Goal: Task Accomplishment & Management: Complete application form

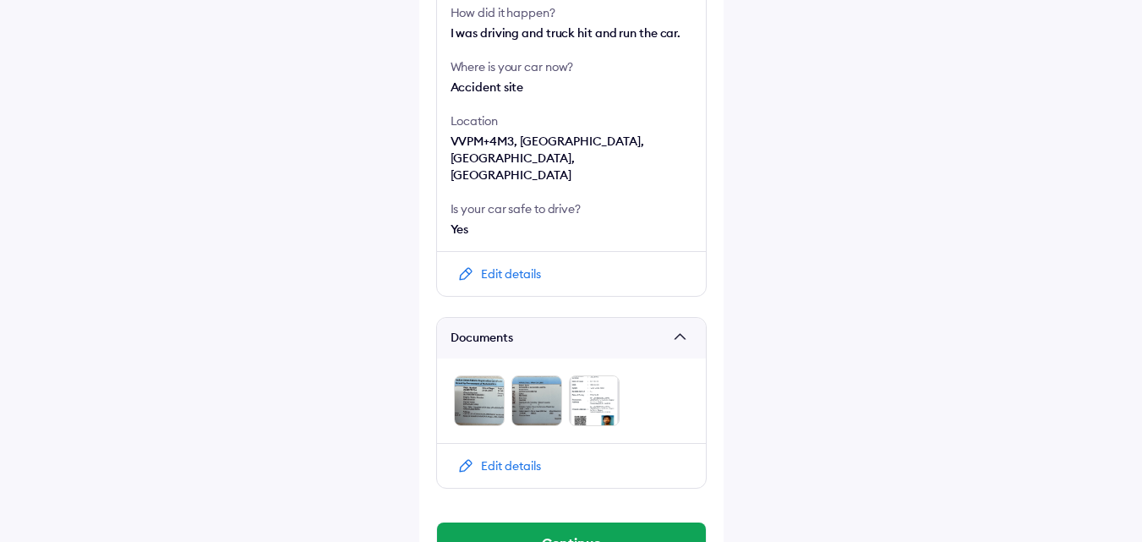
scroll to position [678, 0]
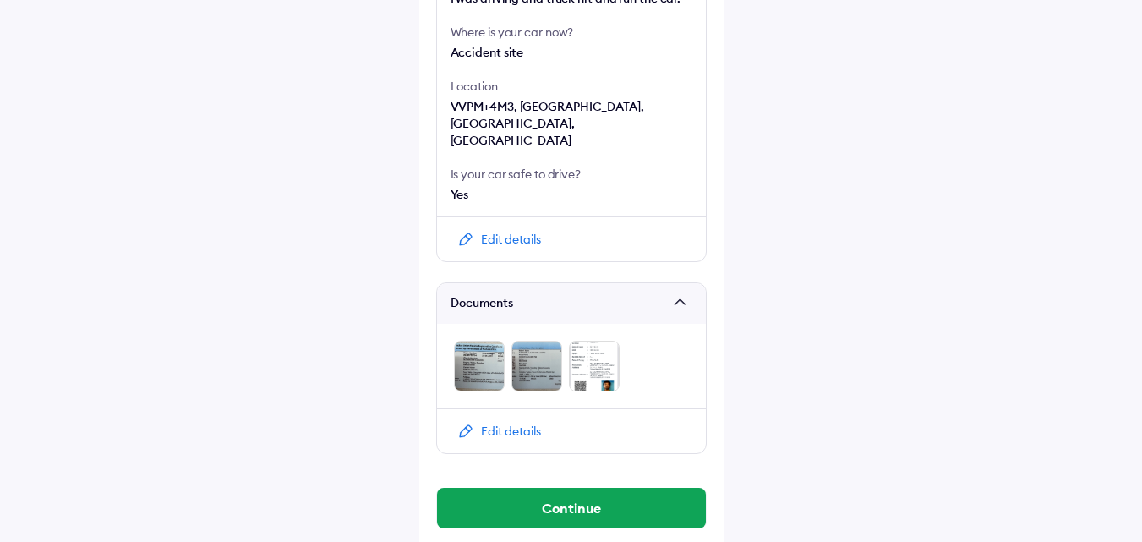
click at [572, 351] on img at bounding box center [594, 366] width 51 height 51
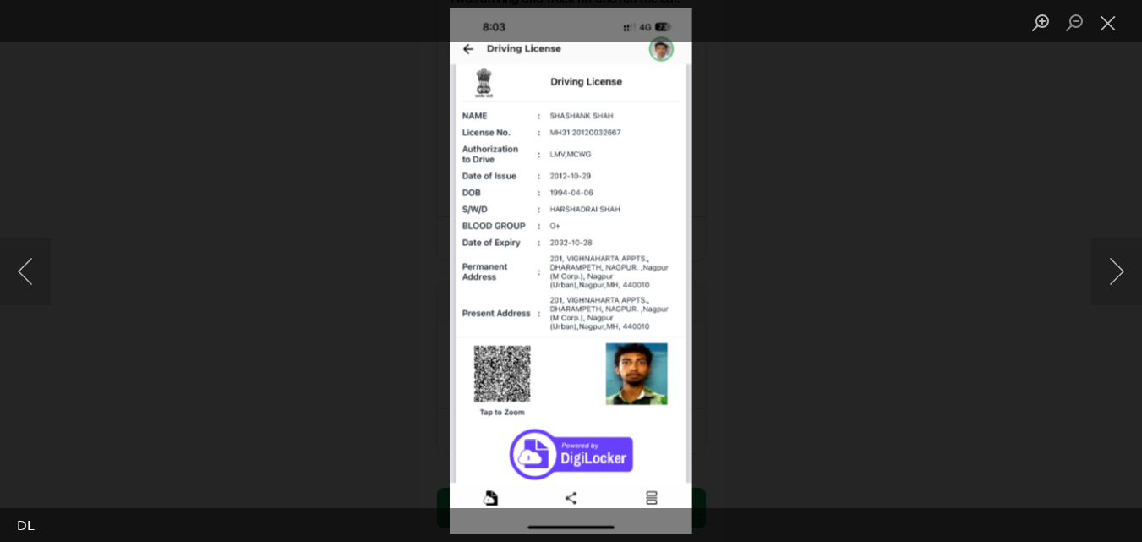
click at [749, 314] on div "Lightbox" at bounding box center [571, 271] width 1142 height 542
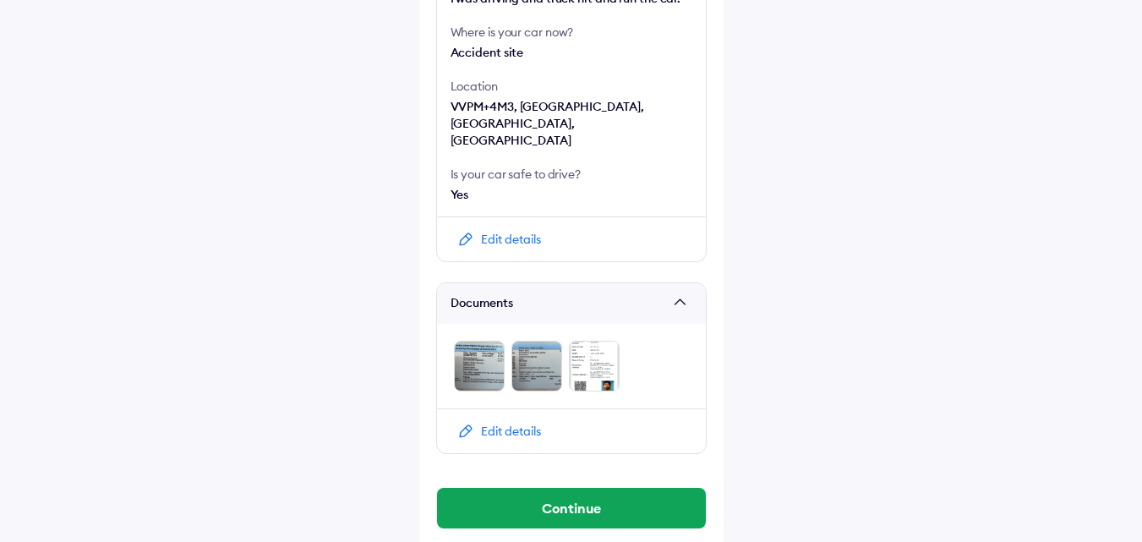
click at [595, 345] on img at bounding box center [594, 366] width 51 height 51
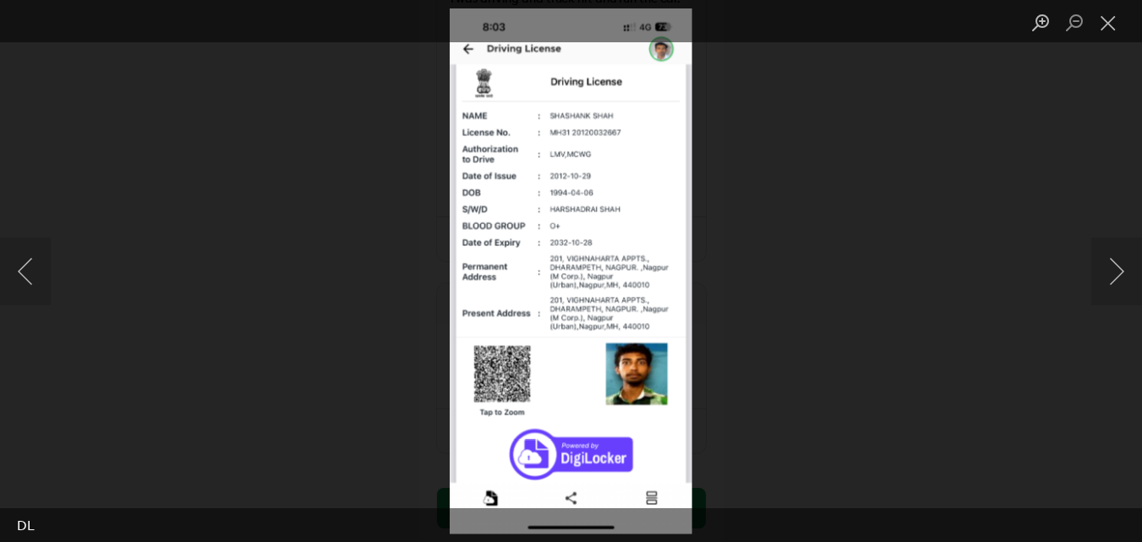
click at [768, 340] on div "Lightbox" at bounding box center [571, 271] width 1142 height 542
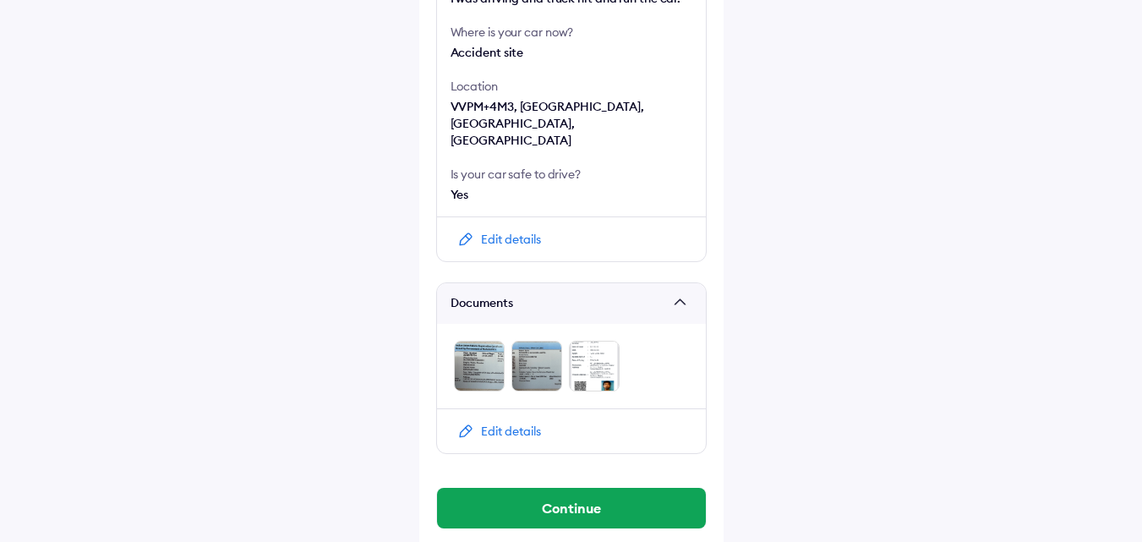
click at [478, 350] on img at bounding box center [479, 366] width 51 height 51
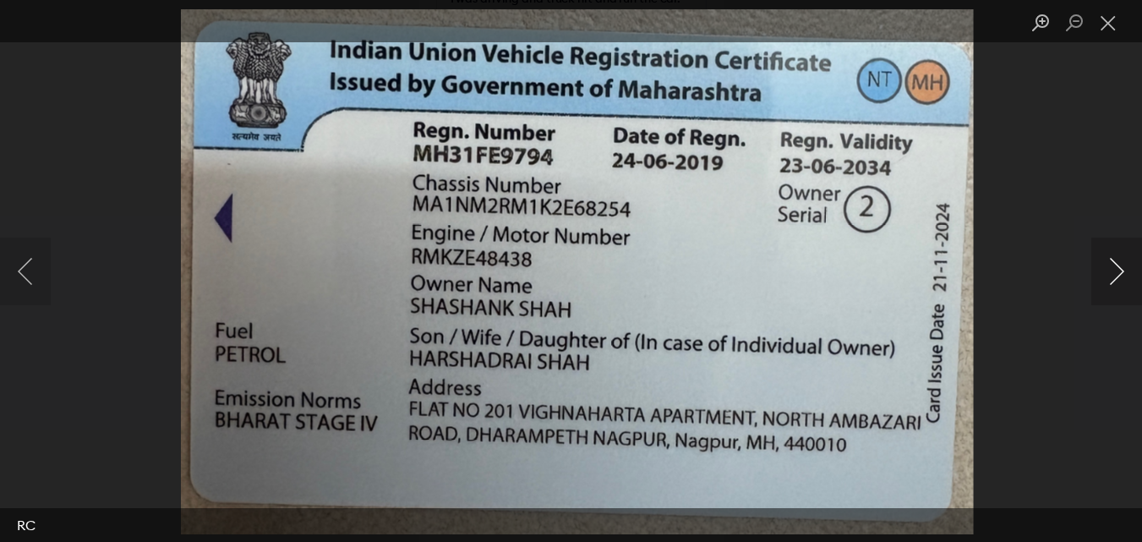
click at [1111, 265] on button "Next image" at bounding box center [1116, 272] width 51 height 68
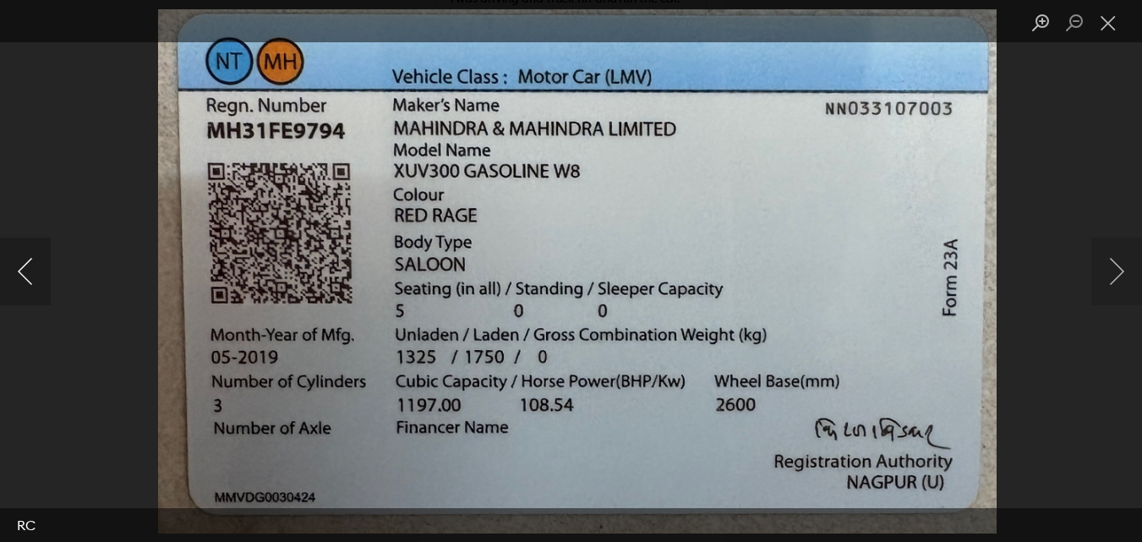
click at [31, 258] on button "Previous image" at bounding box center [25, 272] width 51 height 68
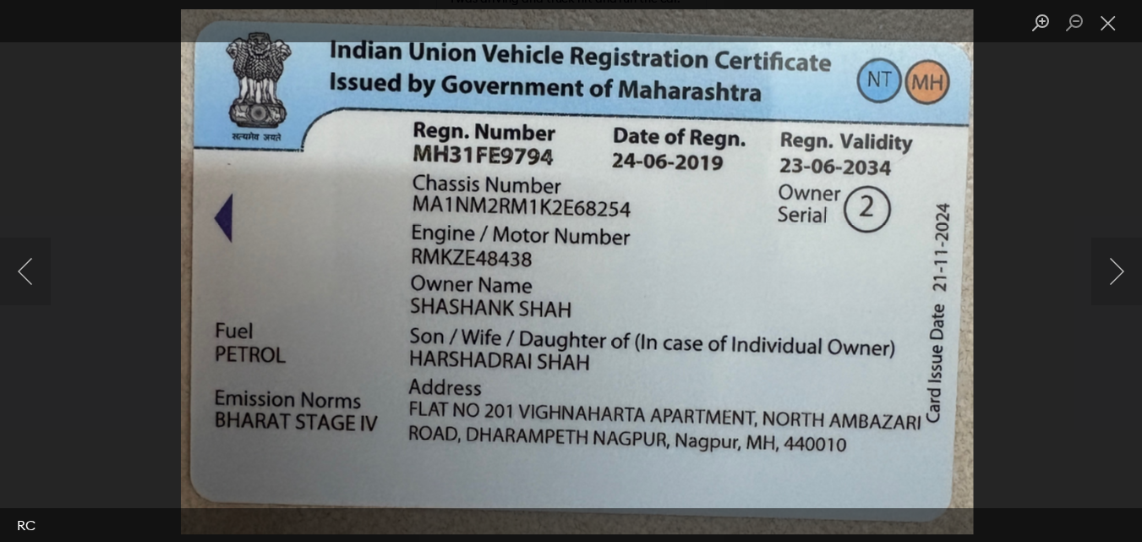
click at [603, 305] on img "Lightbox" at bounding box center [577, 270] width 792 height 525
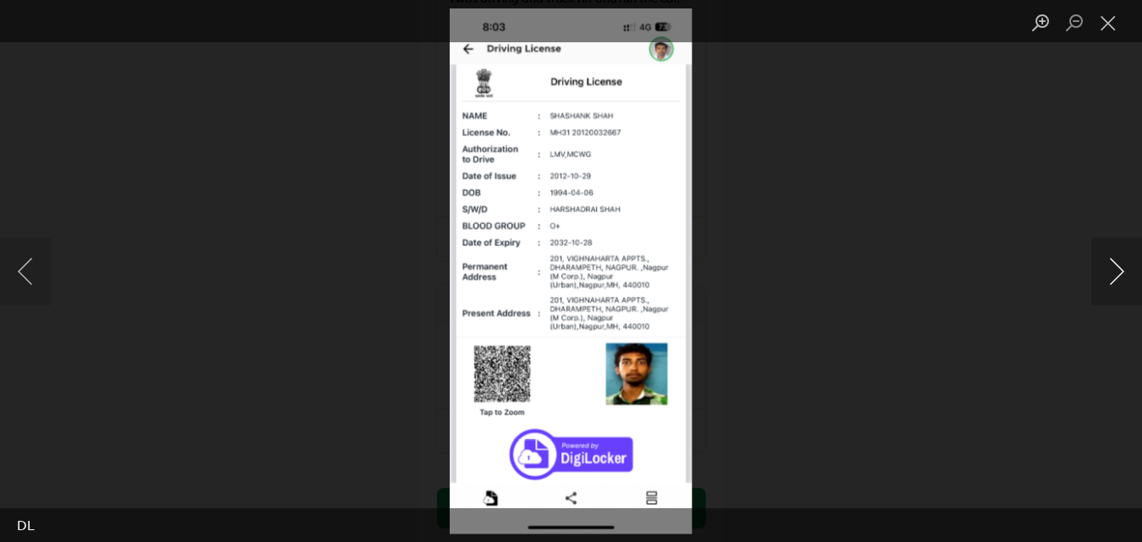
click at [1102, 271] on button "Next image" at bounding box center [1116, 272] width 51 height 68
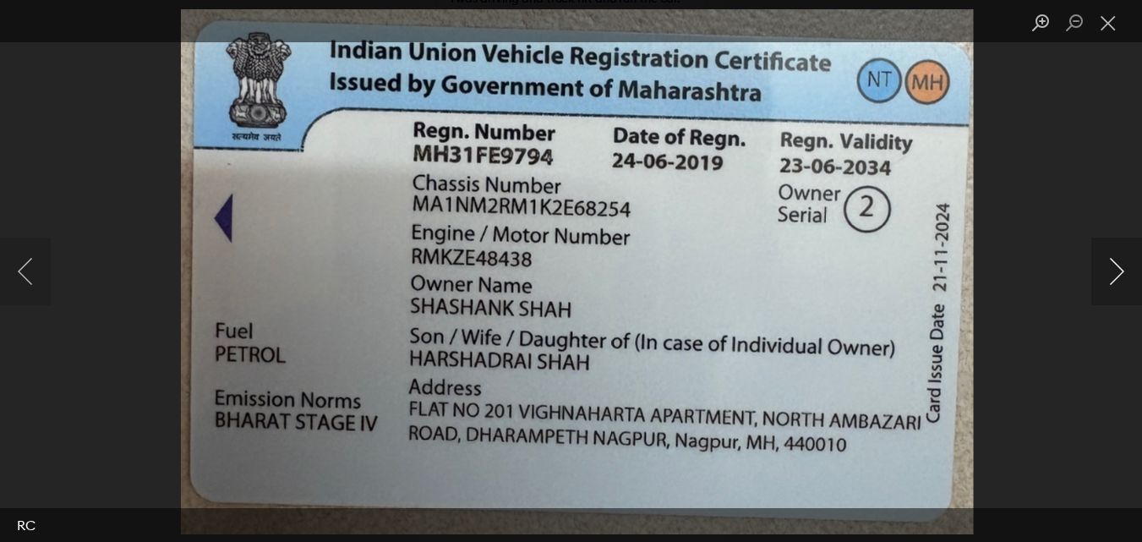
click at [1102, 271] on button "Next image" at bounding box center [1116, 272] width 51 height 68
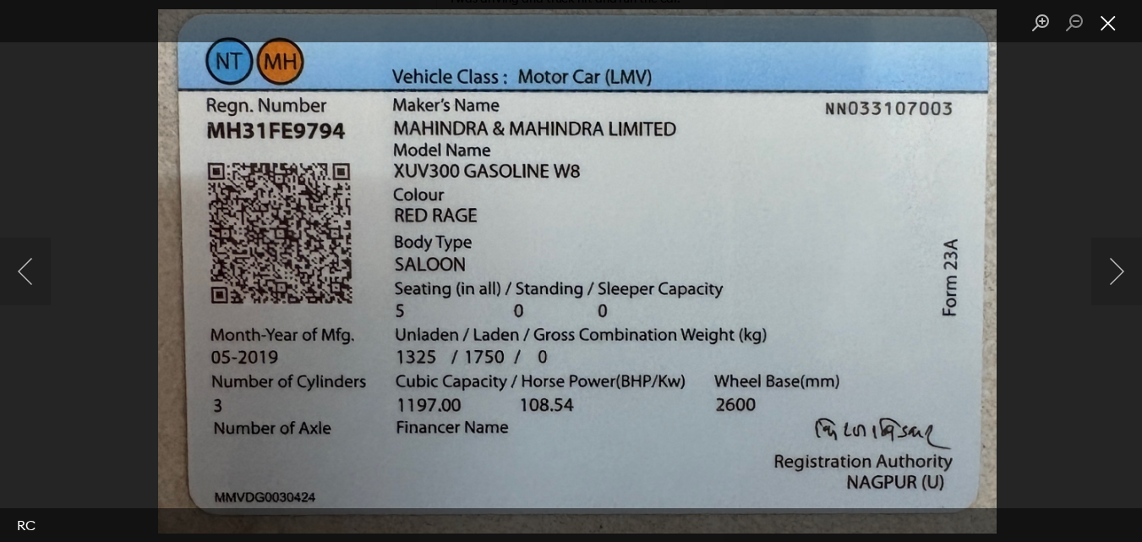
click at [1105, 30] on button "Close lightbox" at bounding box center [1108, 23] width 34 height 30
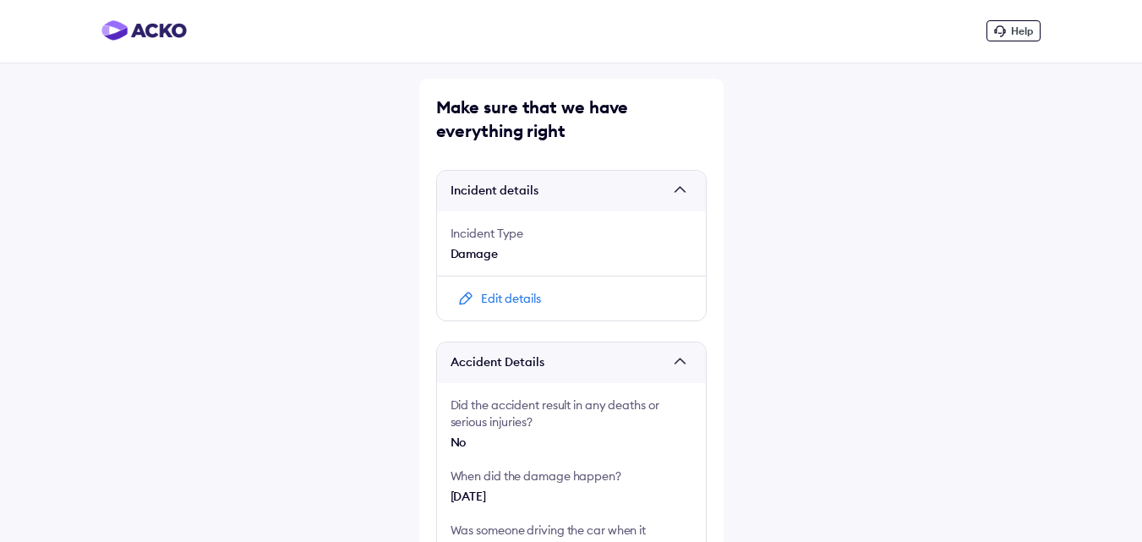
scroll to position [0, 0]
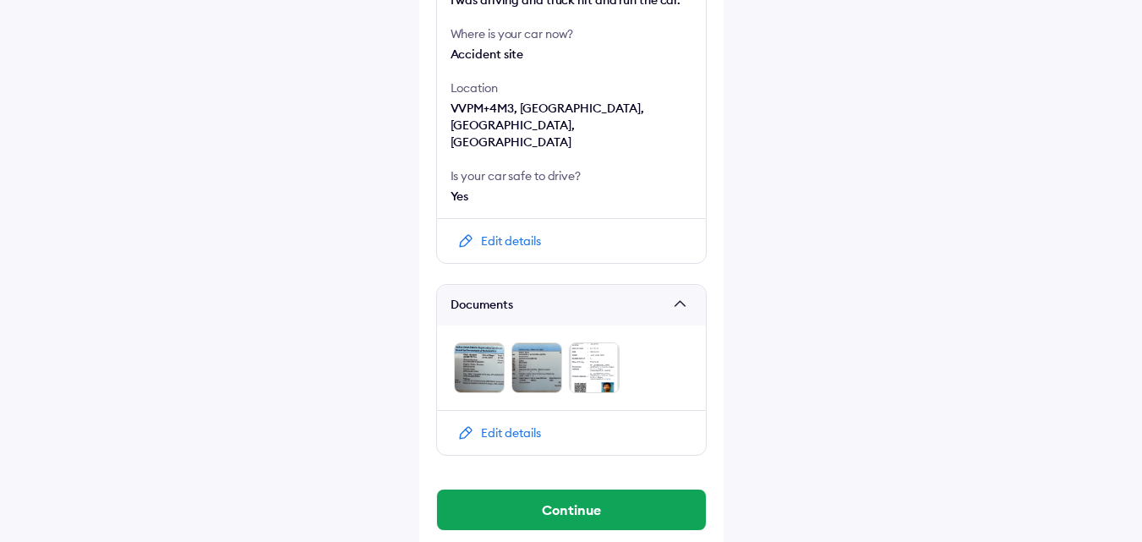
scroll to position [678, 0]
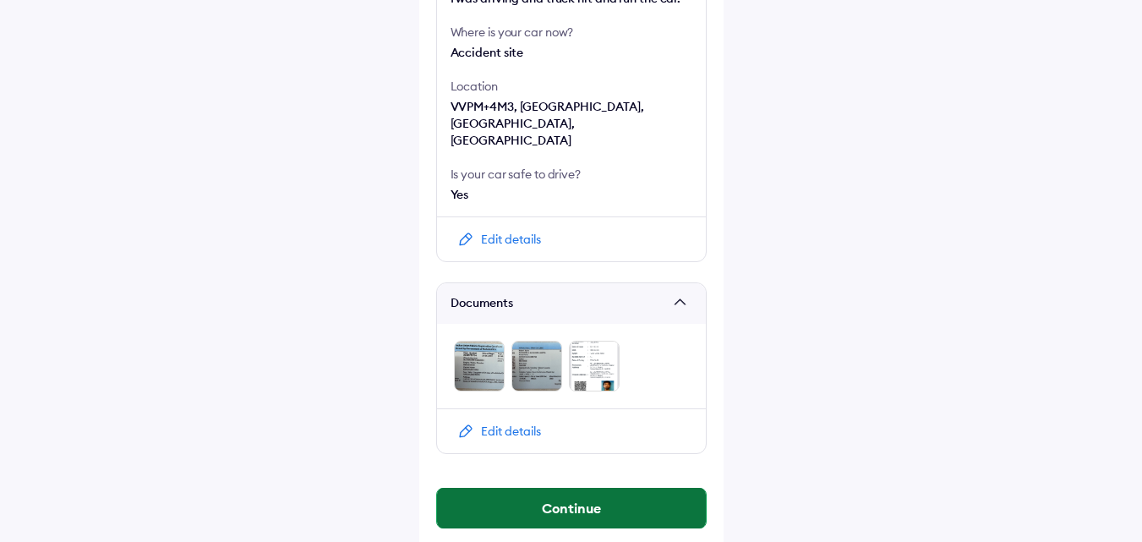
click at [536, 490] on button "Continue" at bounding box center [571, 508] width 269 height 41
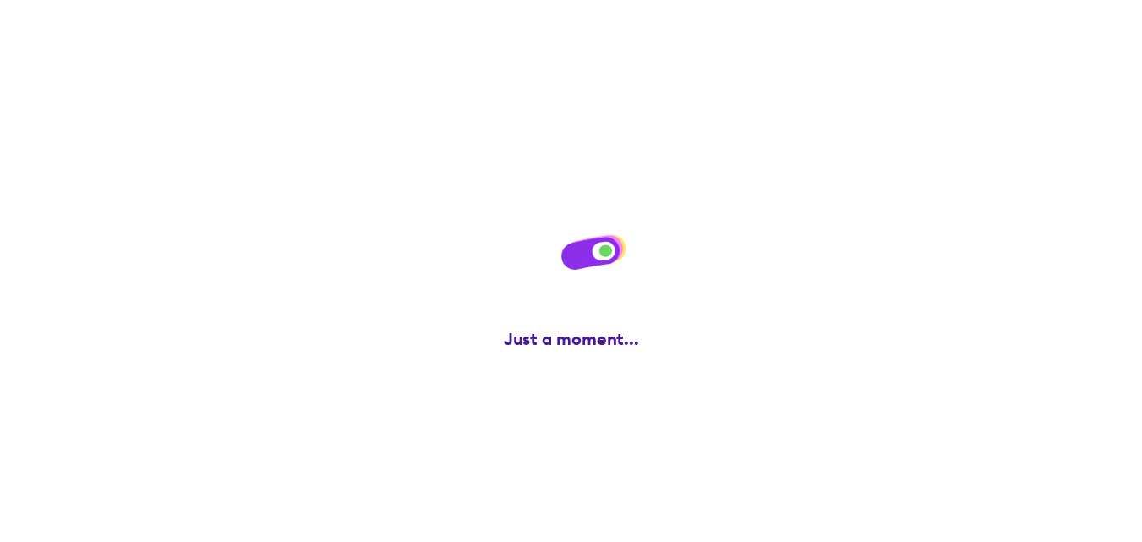
scroll to position [0, 0]
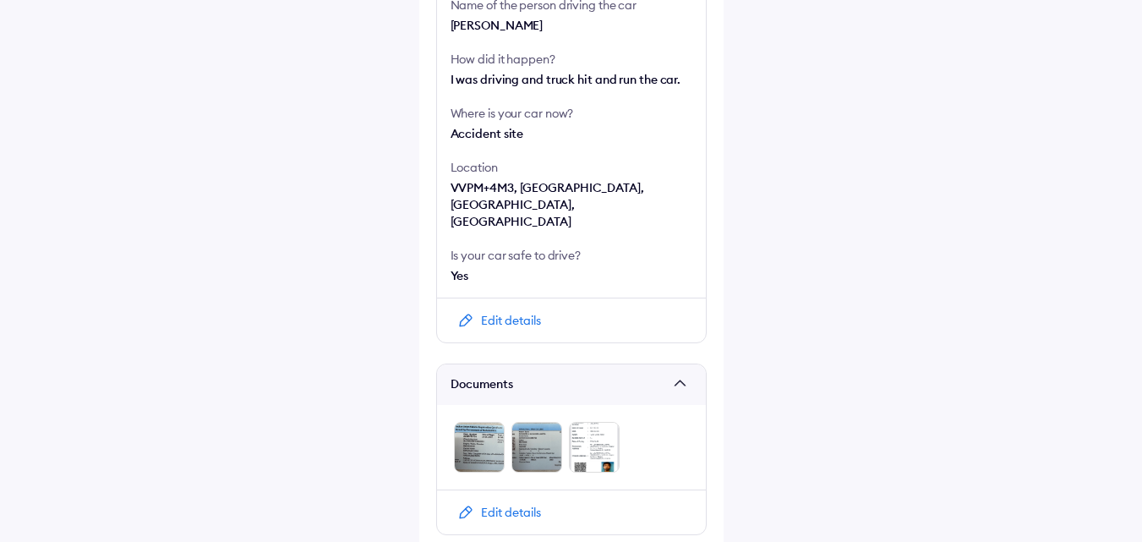
scroll to position [678, 0]
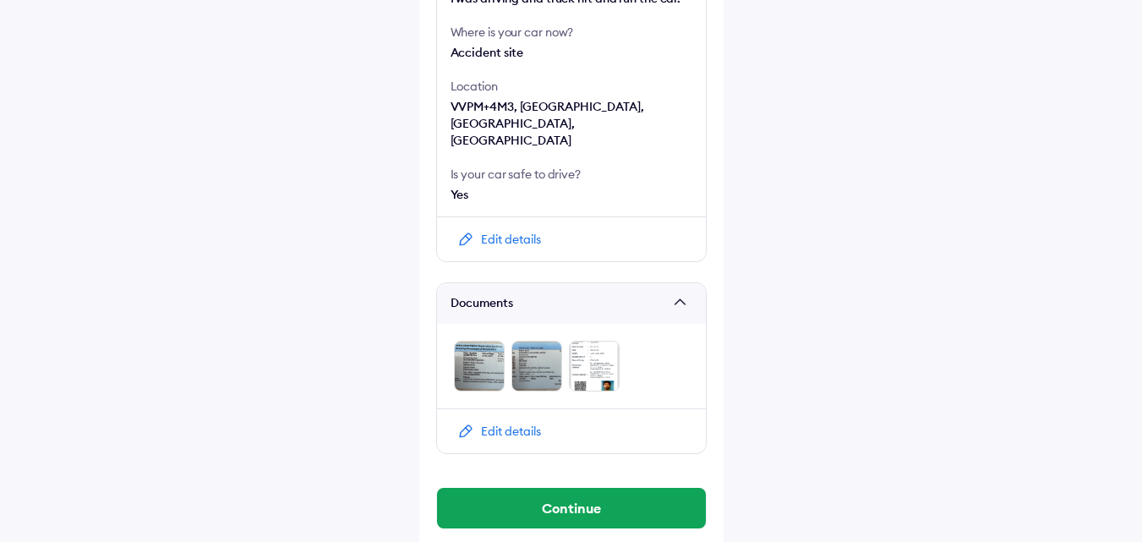
click at [599, 353] on img at bounding box center [594, 366] width 51 height 51
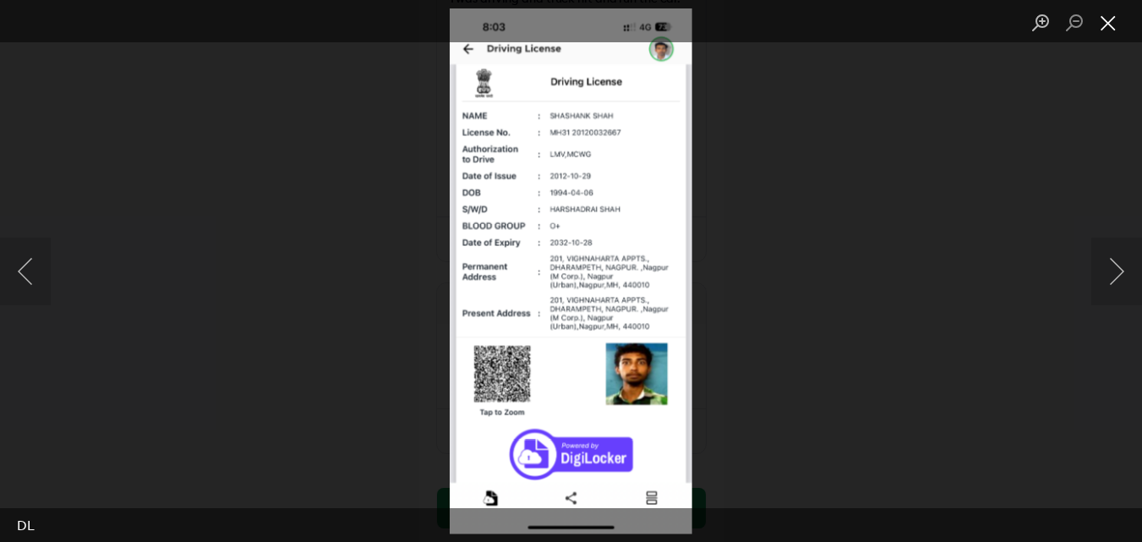
click at [1106, 19] on button "Close lightbox" at bounding box center [1108, 23] width 34 height 30
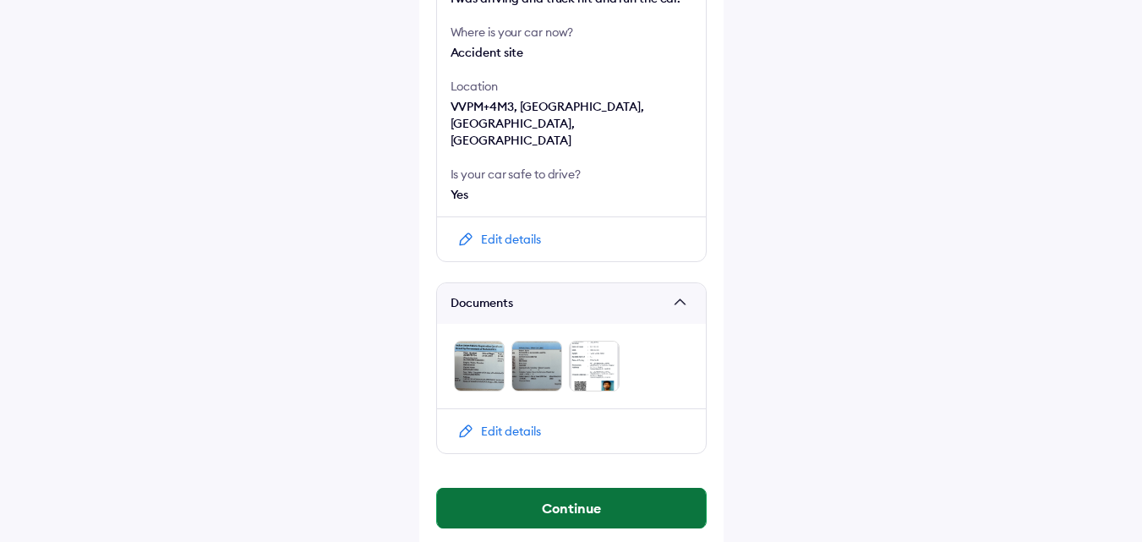
click at [538, 489] on button "Continue" at bounding box center [571, 508] width 269 height 41
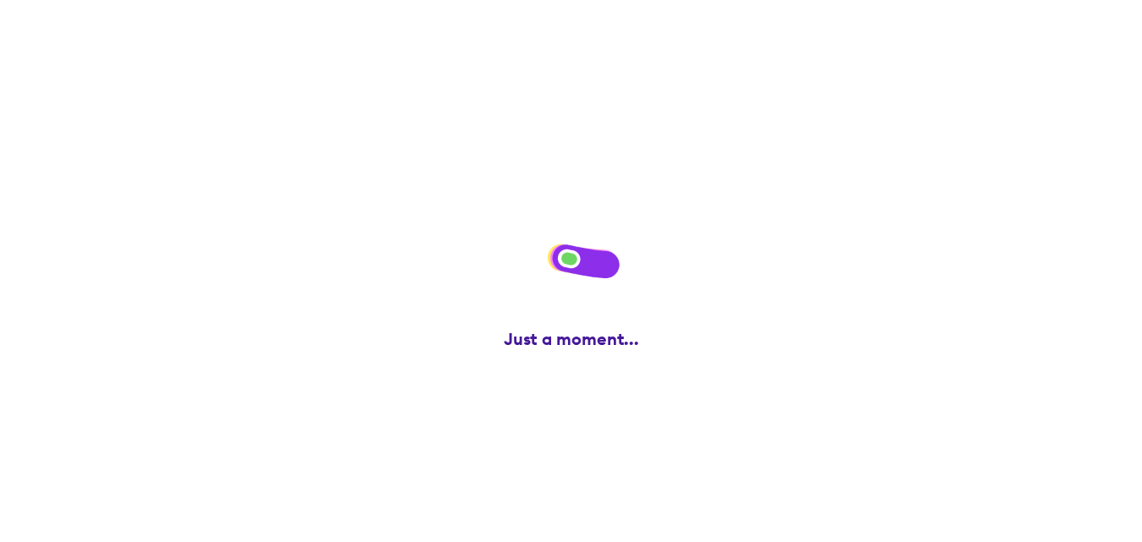
scroll to position [0, 0]
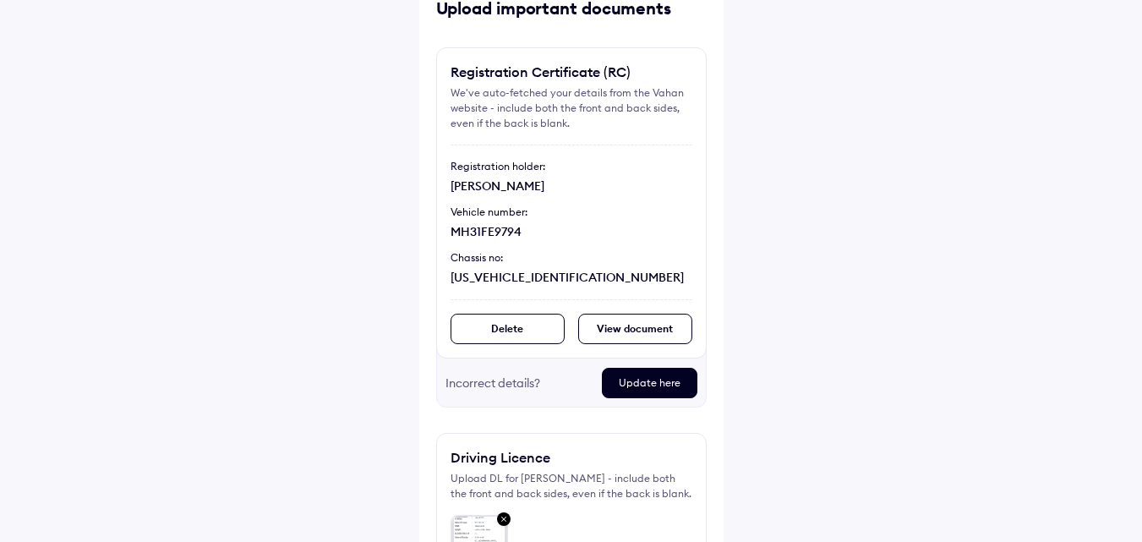
scroll to position [329, 0]
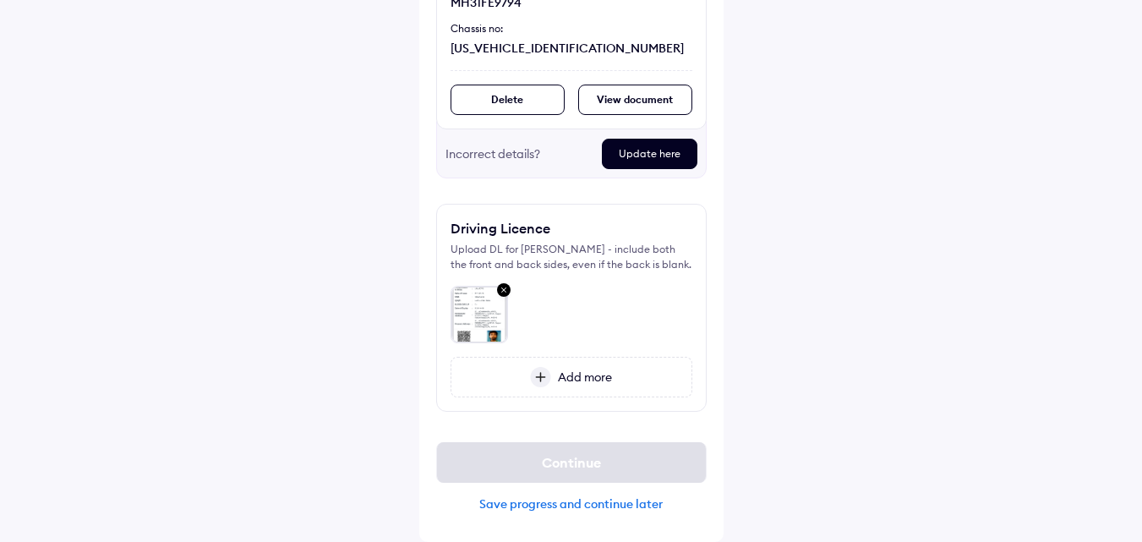
click at [558, 378] on span "Add more" at bounding box center [581, 376] width 61 height 15
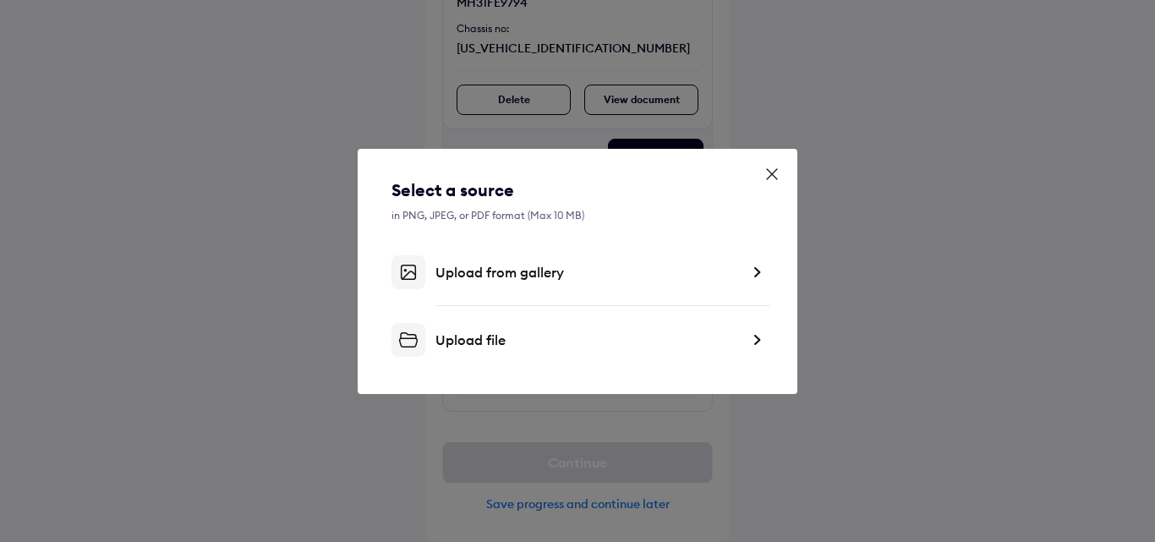
click at [491, 334] on div "Upload file" at bounding box center [587, 339] width 304 height 17
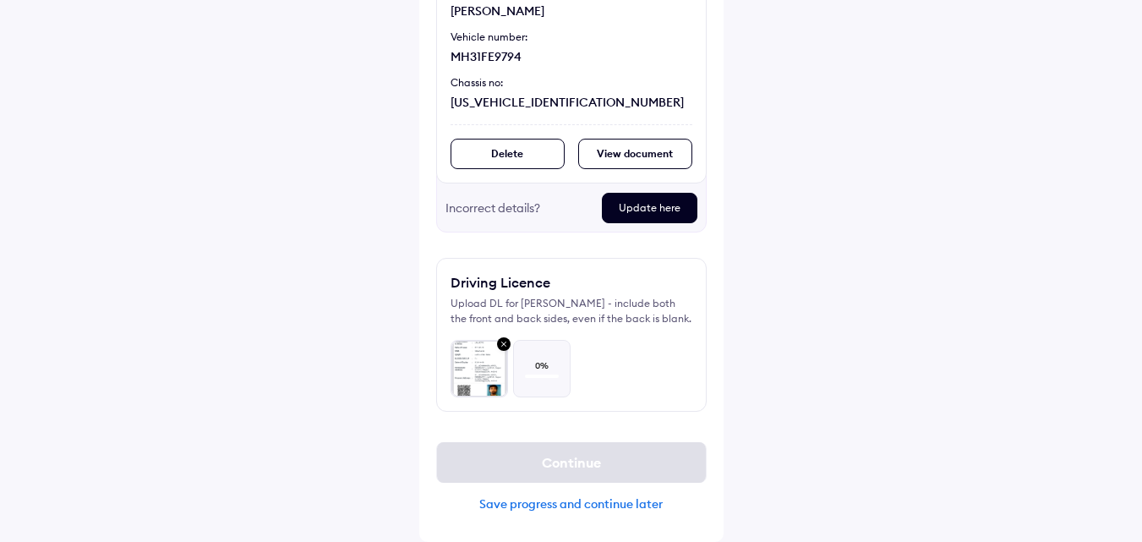
scroll to position [275, 0]
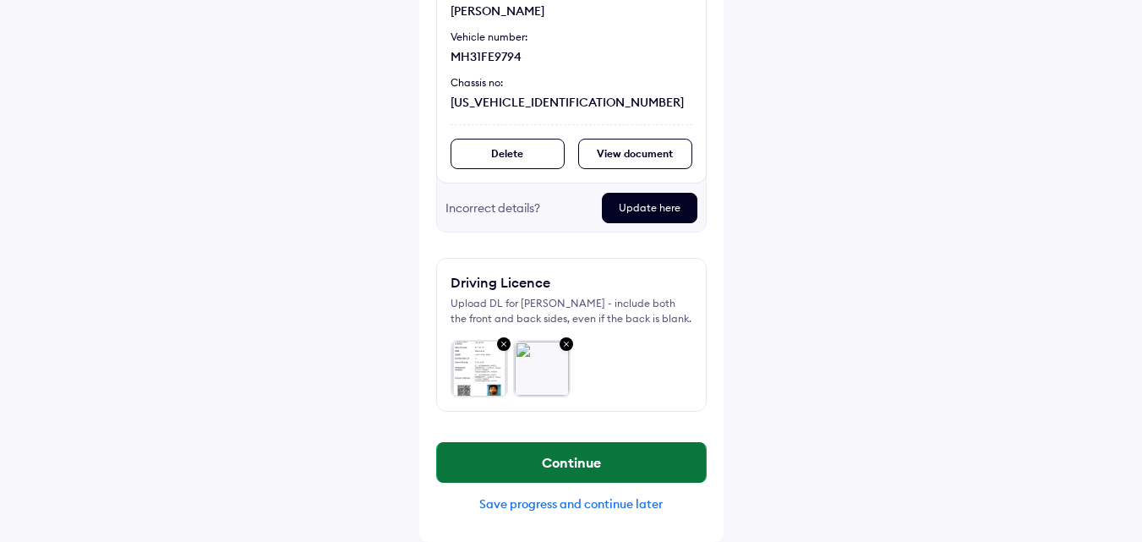
click at [554, 464] on button "Continue" at bounding box center [571, 462] width 269 height 41
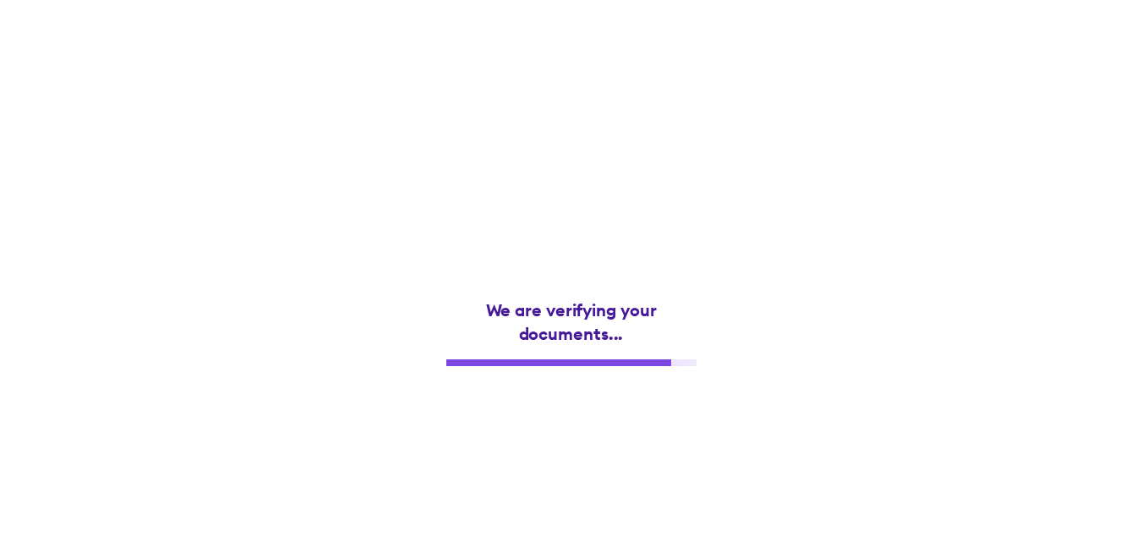
scroll to position [0, 0]
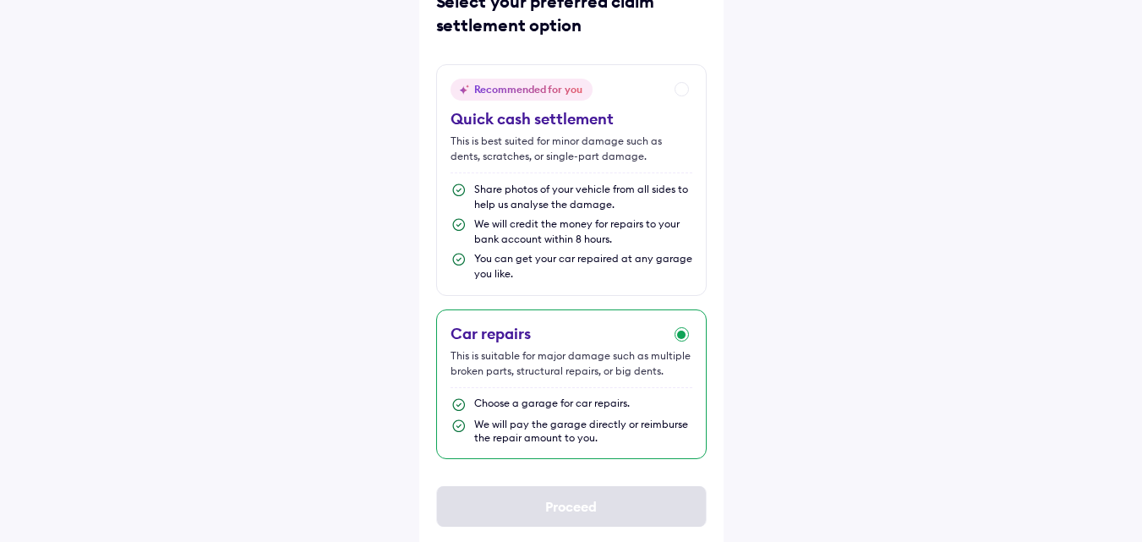
scroll to position [122, 0]
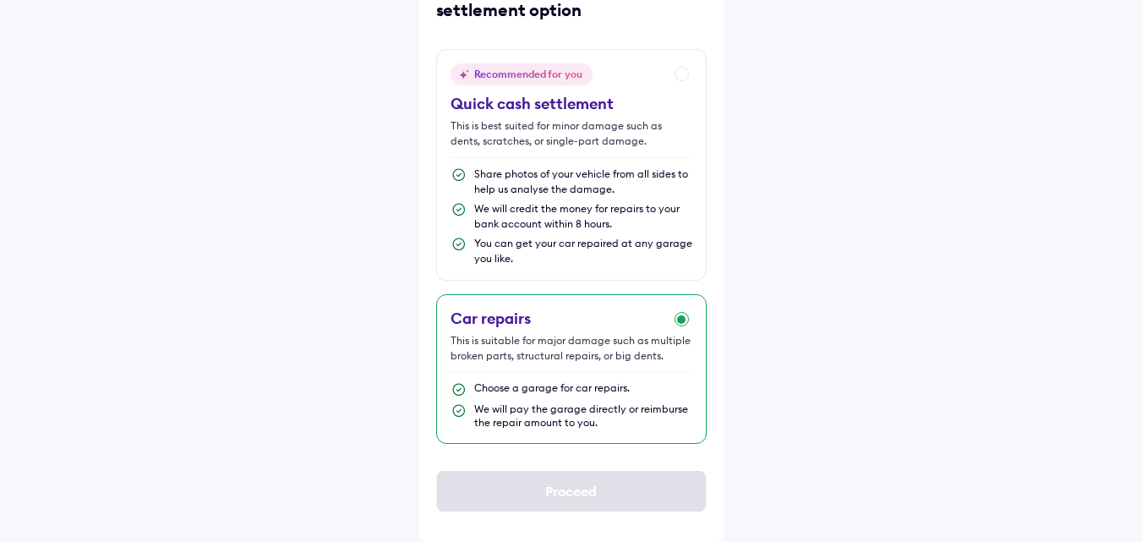
click at [571, 396] on div "Choose a garage for car repairs." at bounding box center [571, 389] width 242 height 17
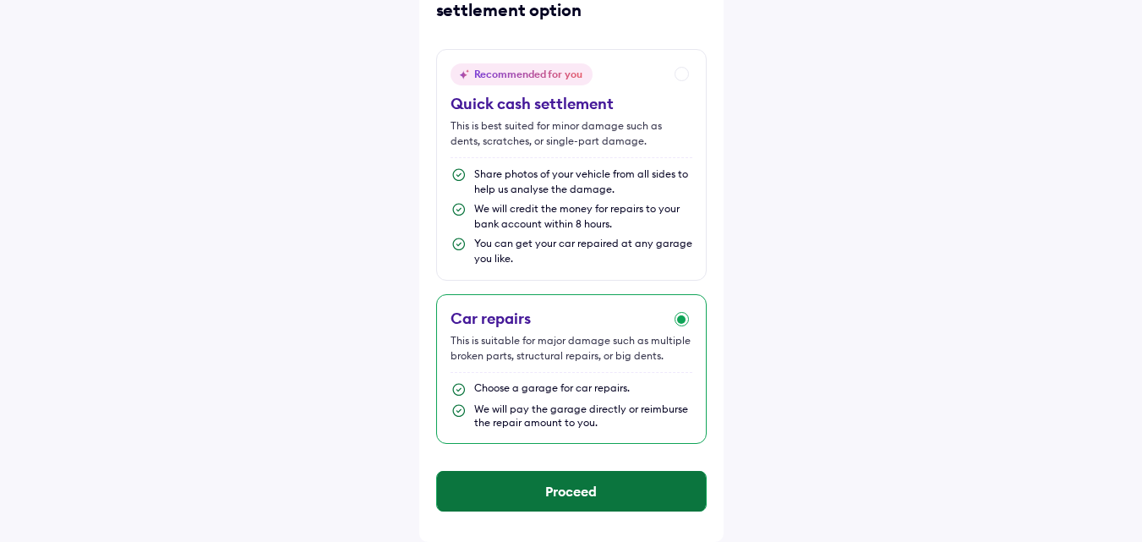
click at [545, 489] on button "Proceed" at bounding box center [571, 491] width 269 height 41
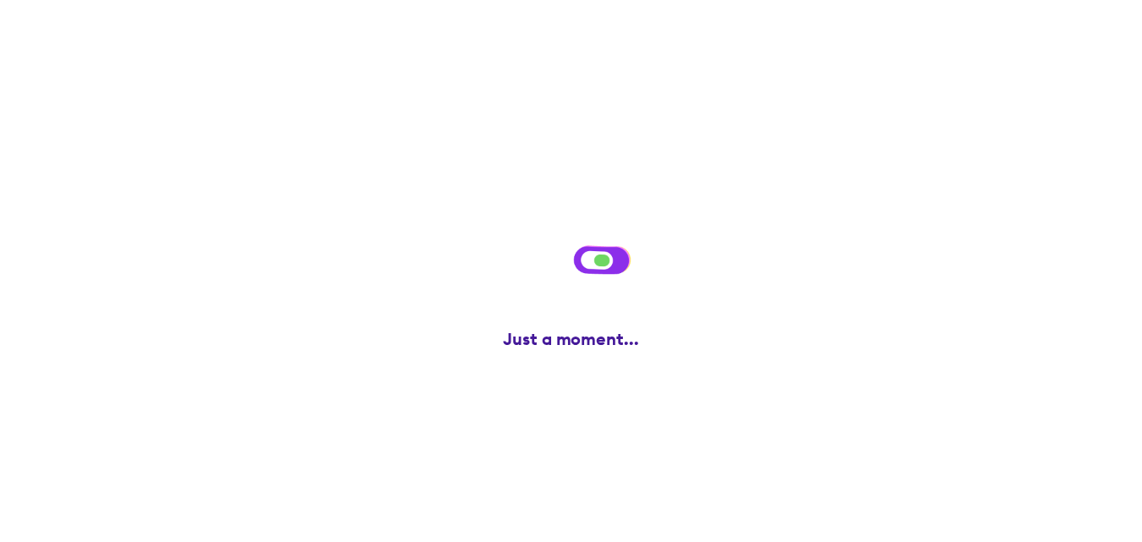
scroll to position [0, 0]
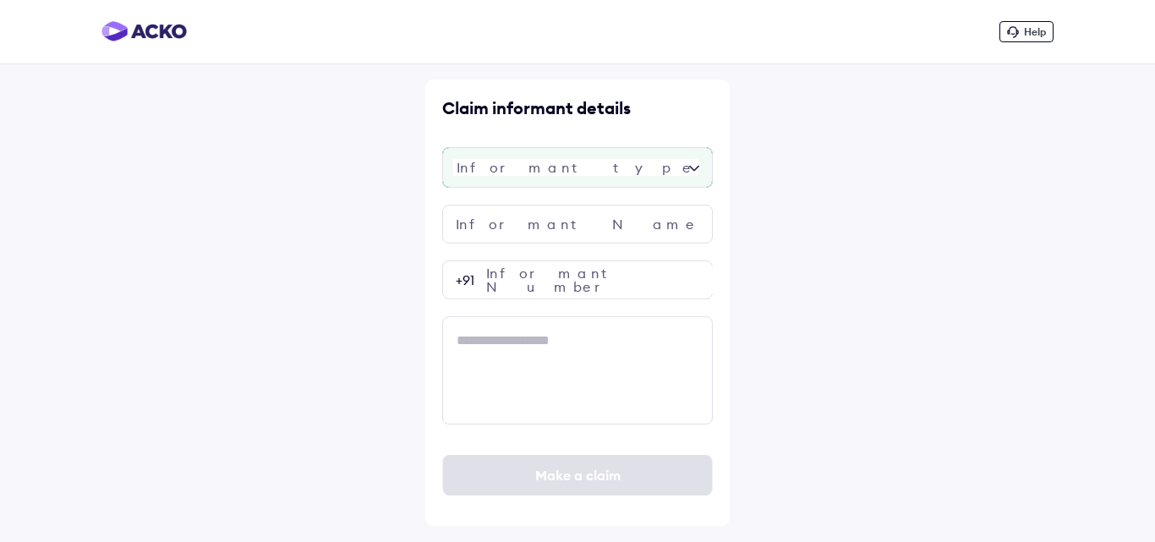
click at [561, 171] on div at bounding box center [577, 167] width 270 height 41
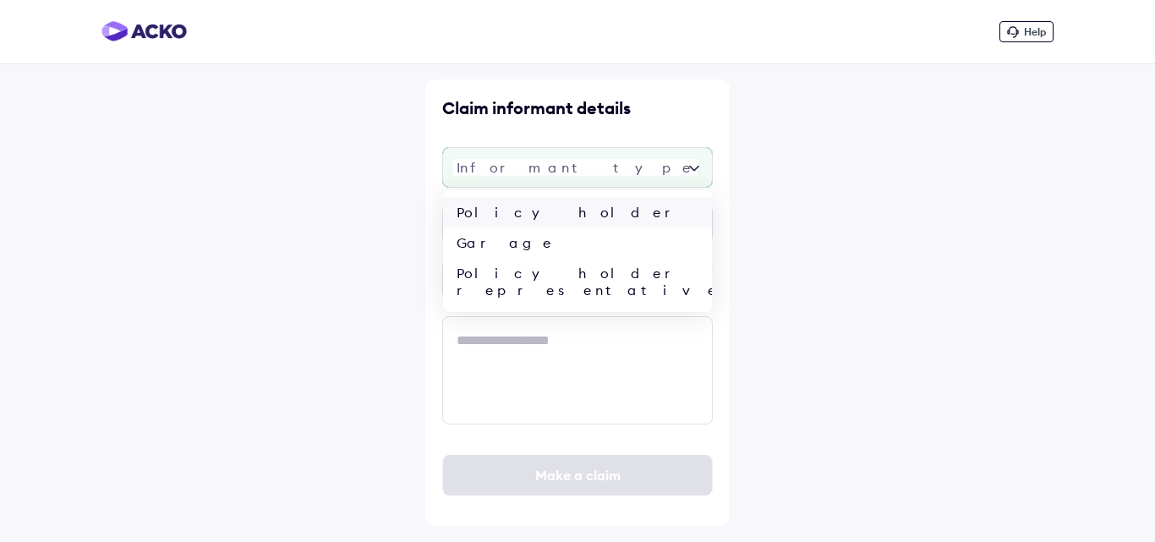
click at [535, 216] on div "Policy holder" at bounding box center [577, 212] width 269 height 30
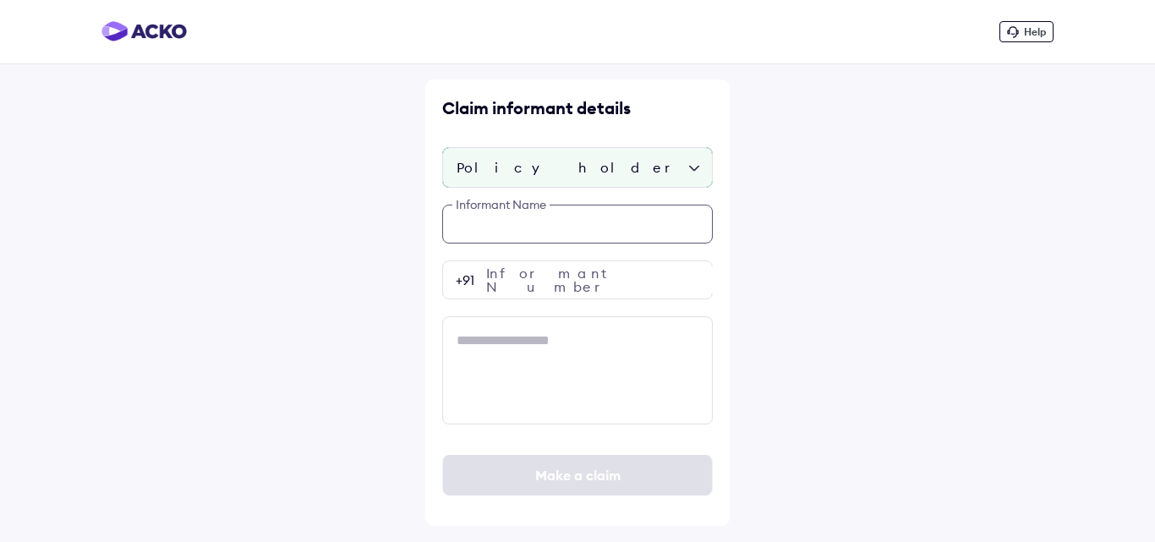
click at [527, 227] on input "text" at bounding box center [577, 224] width 270 height 39
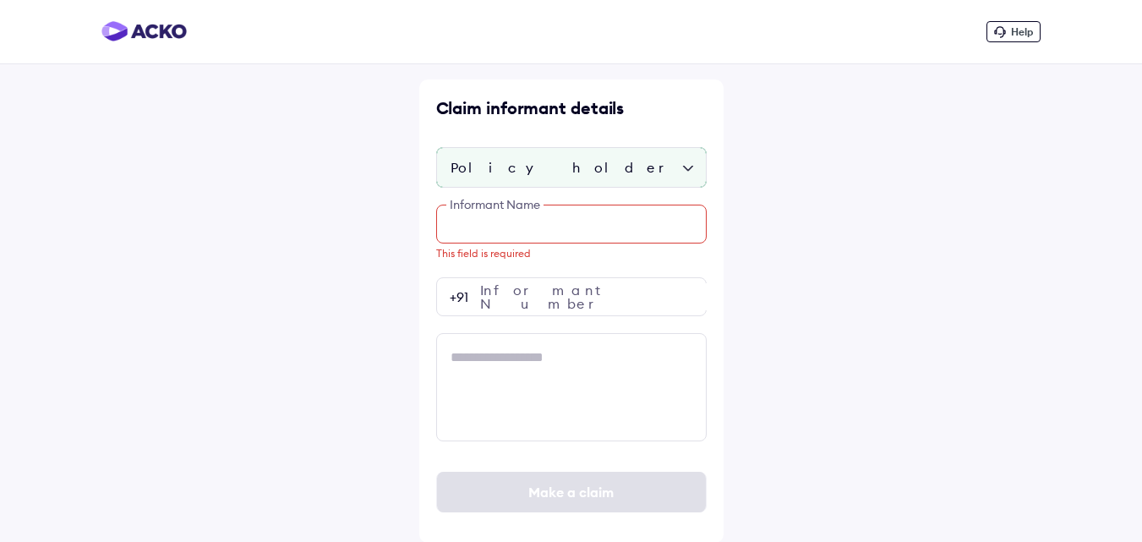
click at [483, 230] on input "text" at bounding box center [571, 224] width 270 height 39
paste input "**********"
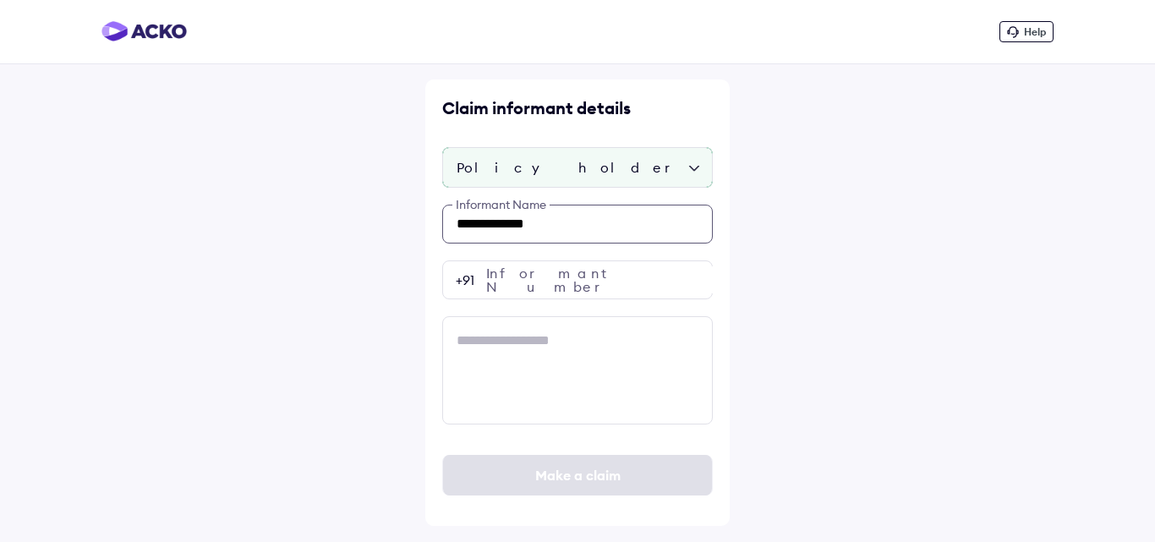
type input "**********"
click at [540, 281] on input "number" at bounding box center [577, 279] width 270 height 39
paste input "**********"
type input "**********"
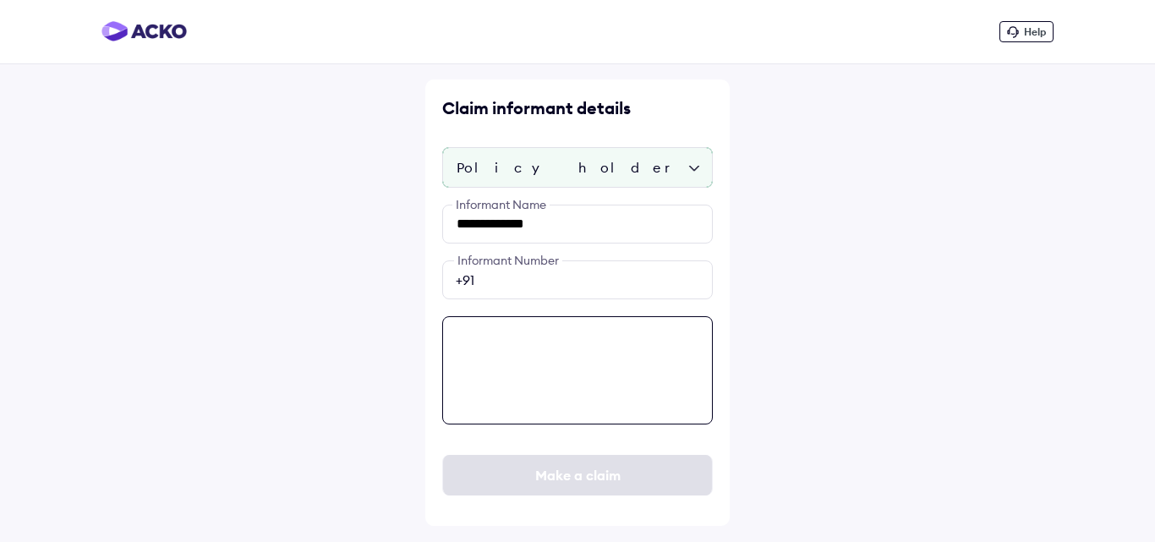
click at [519, 344] on textarea at bounding box center [577, 370] width 270 height 108
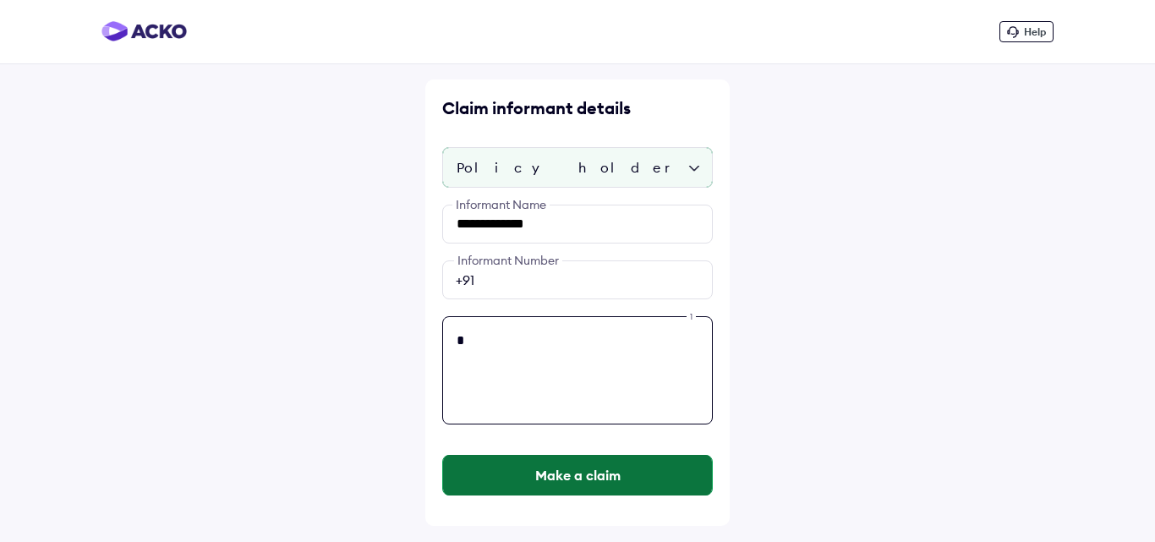
type textarea "*"
click at [558, 481] on button "Make a claim" at bounding box center [577, 475] width 269 height 41
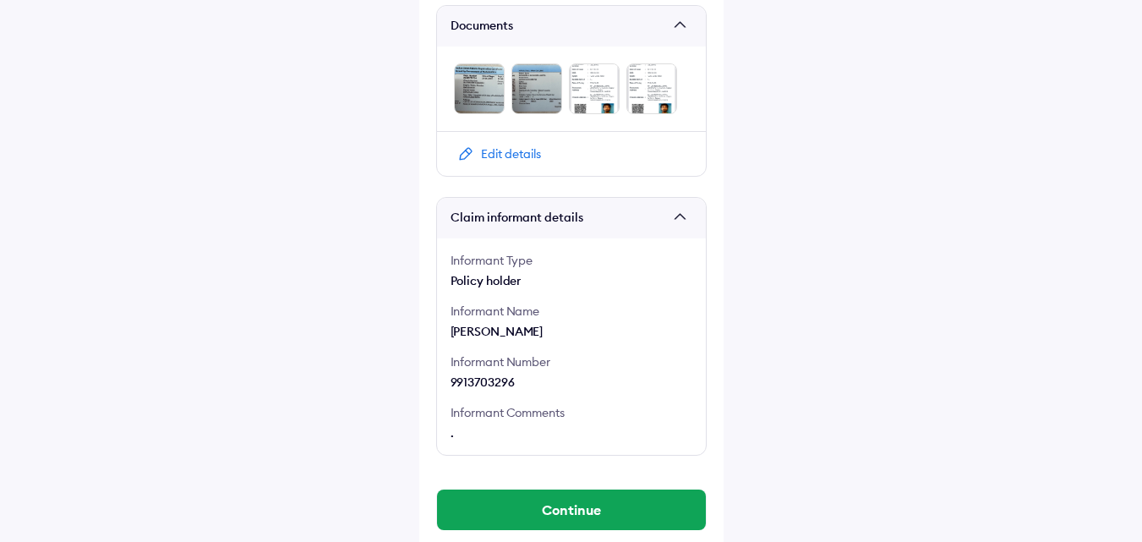
scroll to position [1111, 0]
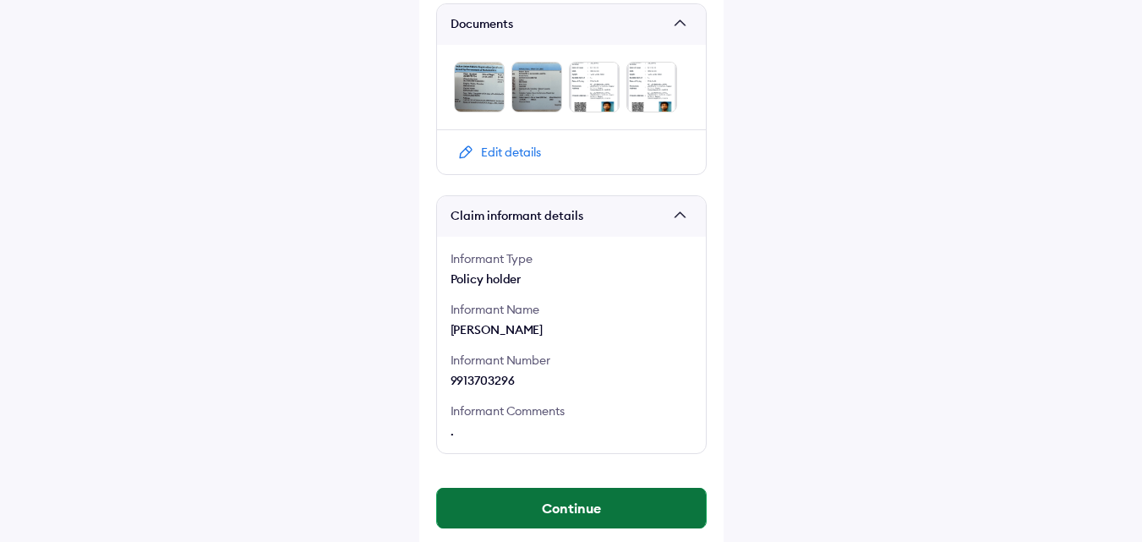
click at [526, 495] on button "Continue" at bounding box center [571, 508] width 269 height 41
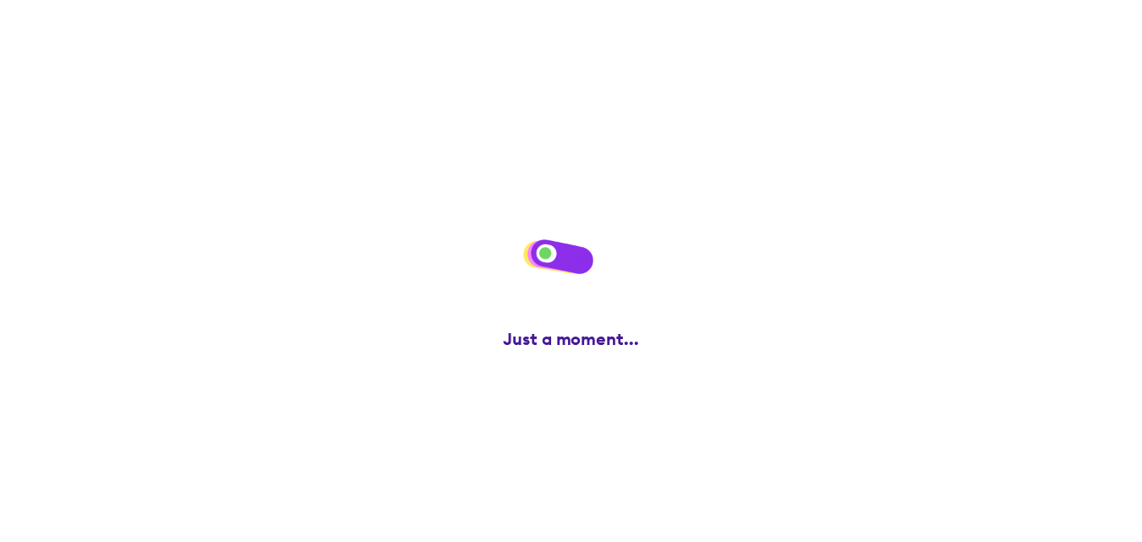
scroll to position [0, 0]
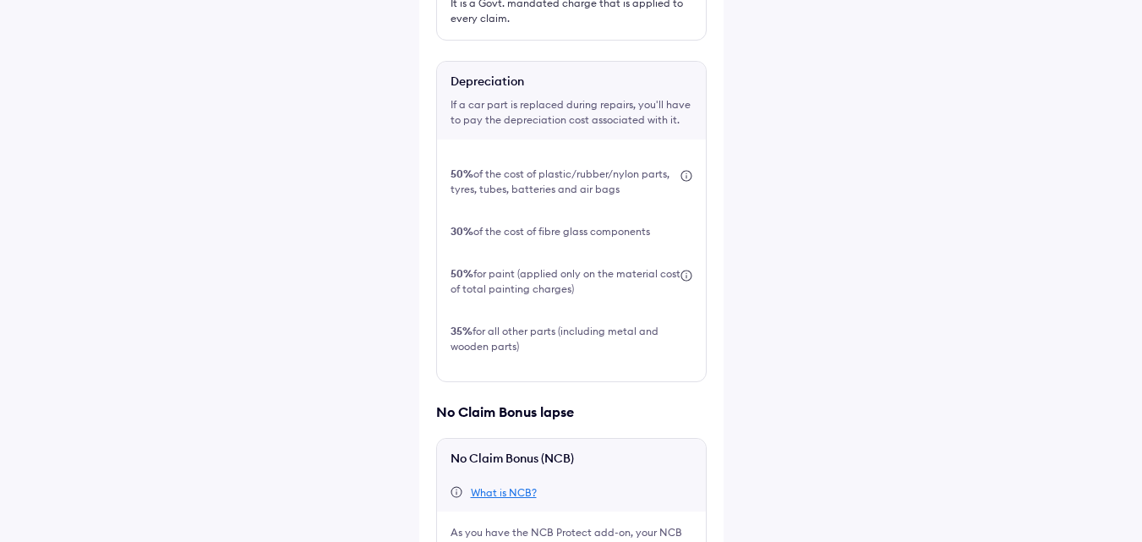
scroll to position [575, 0]
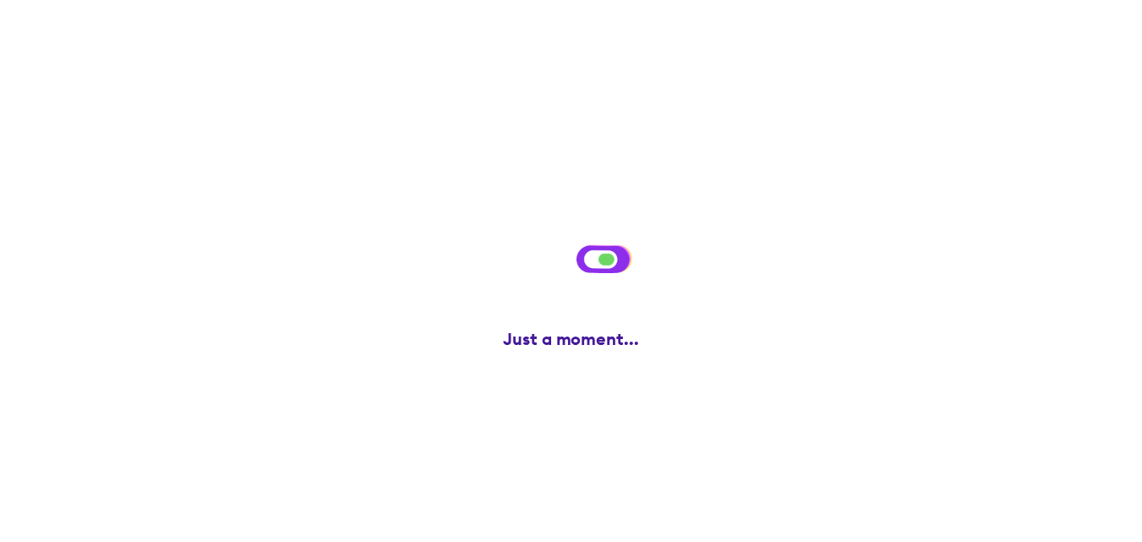
scroll to position [0, 0]
